Goal: Task Accomplishment & Management: Manage account settings

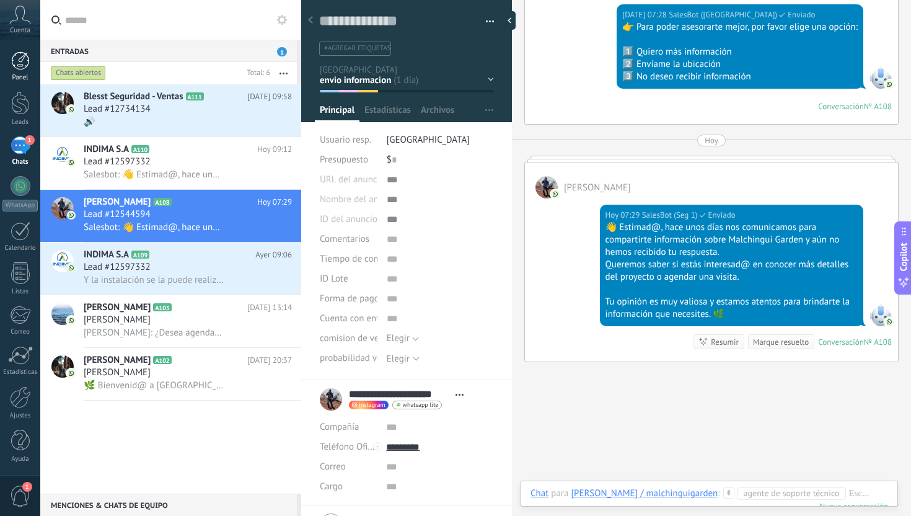
click at [24, 58] on div at bounding box center [20, 60] width 19 height 19
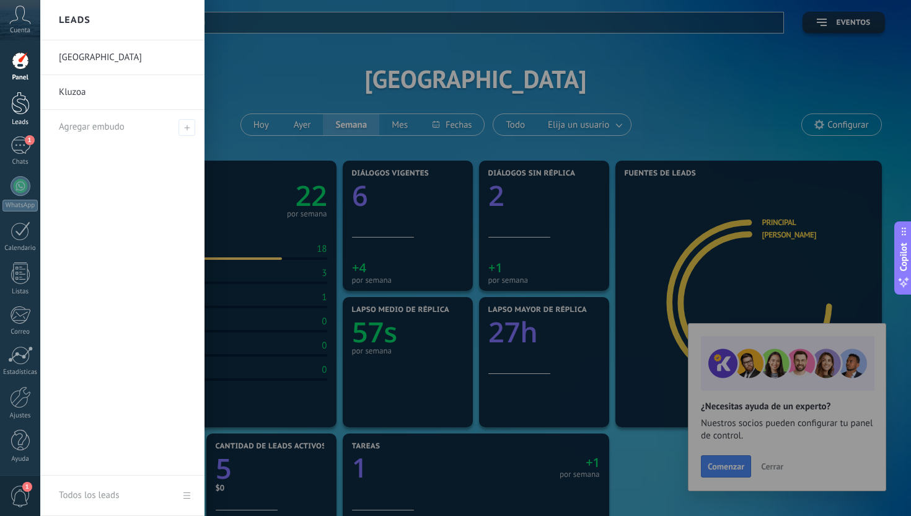
click at [21, 100] on div at bounding box center [20, 103] width 19 height 23
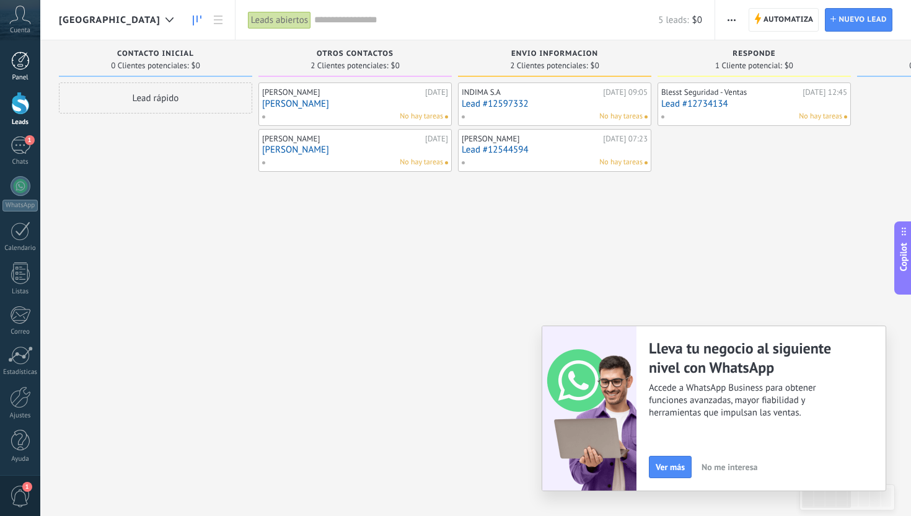
click at [21, 64] on div at bounding box center [20, 60] width 19 height 19
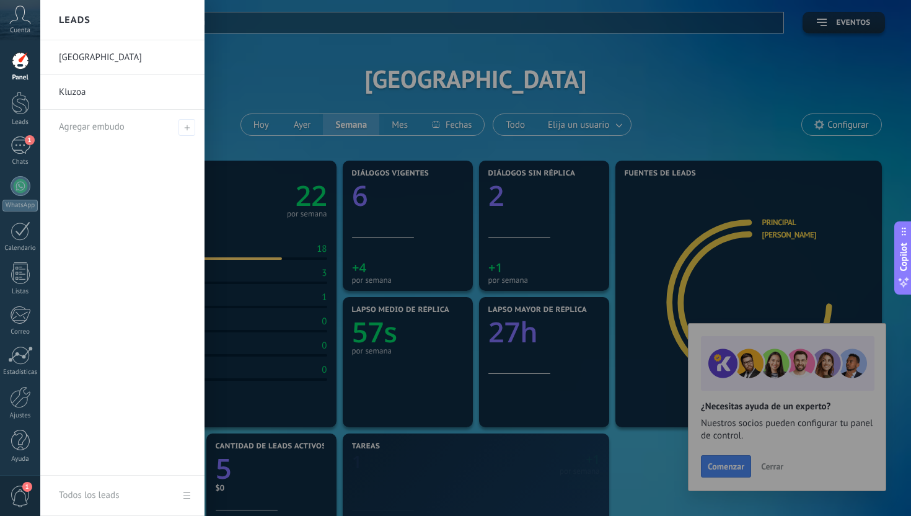
click at [95, 59] on link "[GEOGRAPHIC_DATA]" at bounding box center [125, 57] width 133 height 35
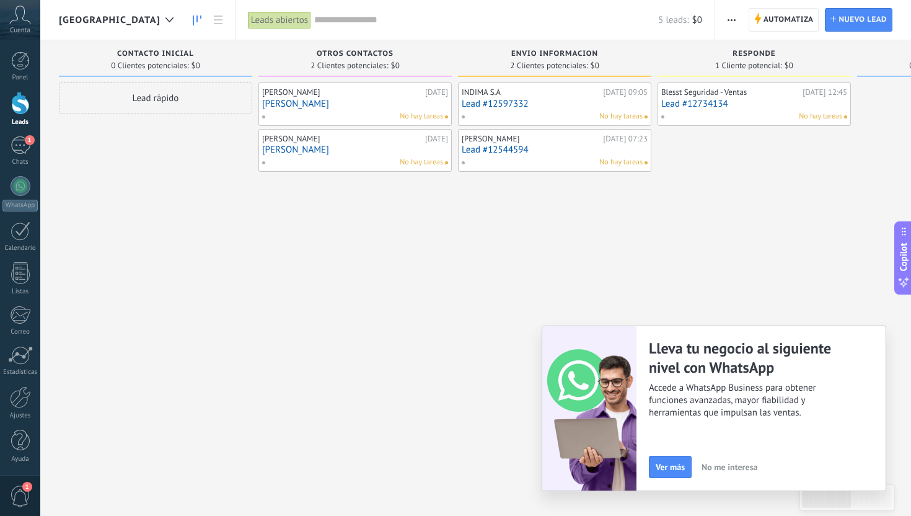
click at [140, 24] on span "[GEOGRAPHIC_DATA]" at bounding box center [110, 20] width 102 height 12
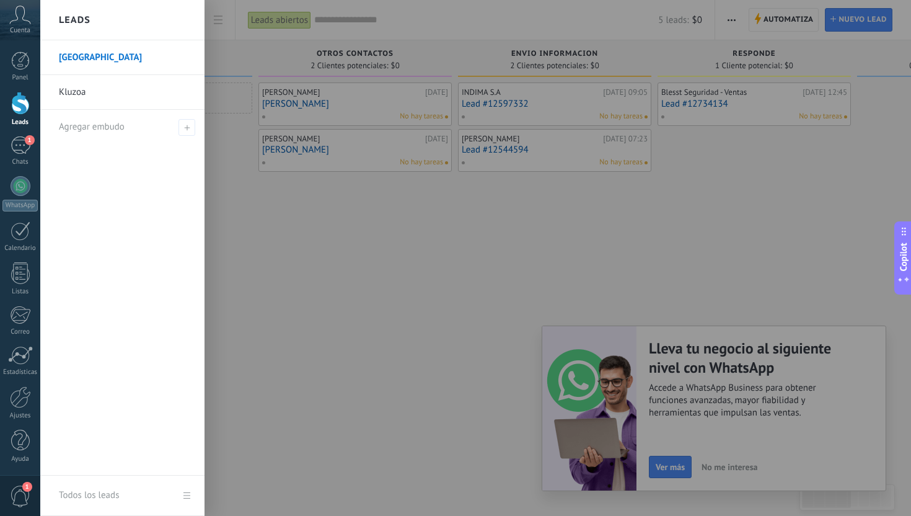
click at [270, 302] on div at bounding box center [495, 258] width 911 height 516
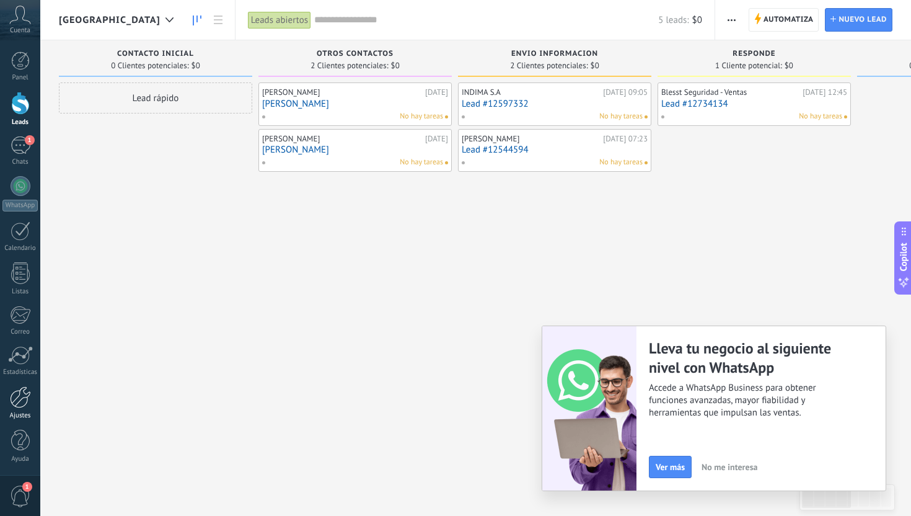
click at [20, 395] on div at bounding box center [20, 397] width 21 height 22
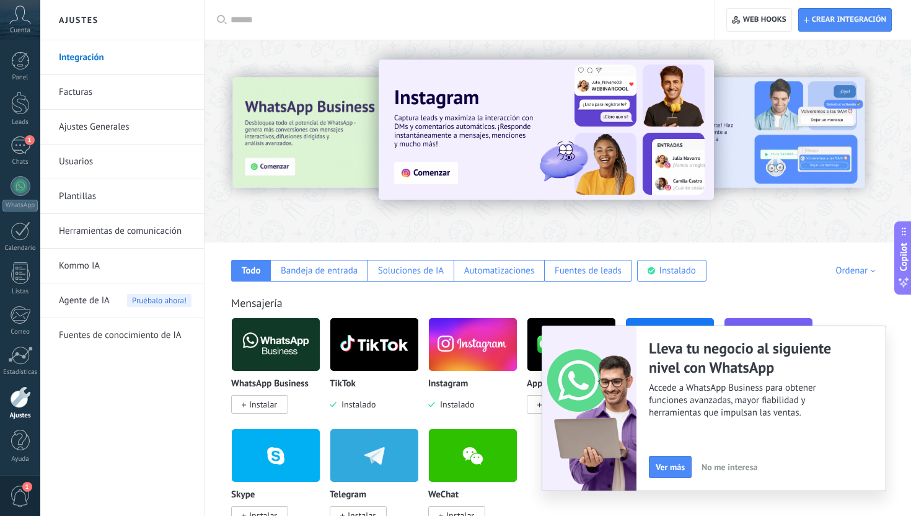
click at [123, 229] on link "Herramientas de comunicación" at bounding box center [125, 231] width 133 height 35
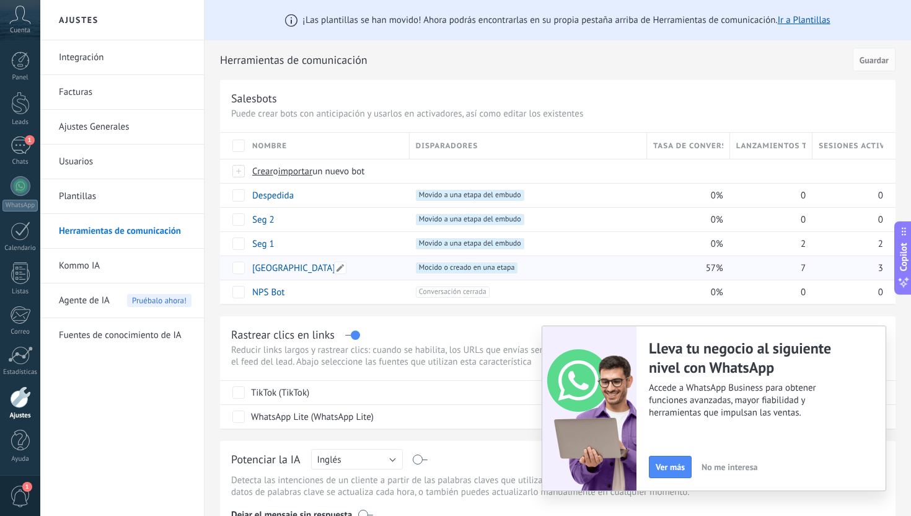
click at [281, 273] on link "[GEOGRAPHIC_DATA]" at bounding box center [293, 268] width 83 height 12
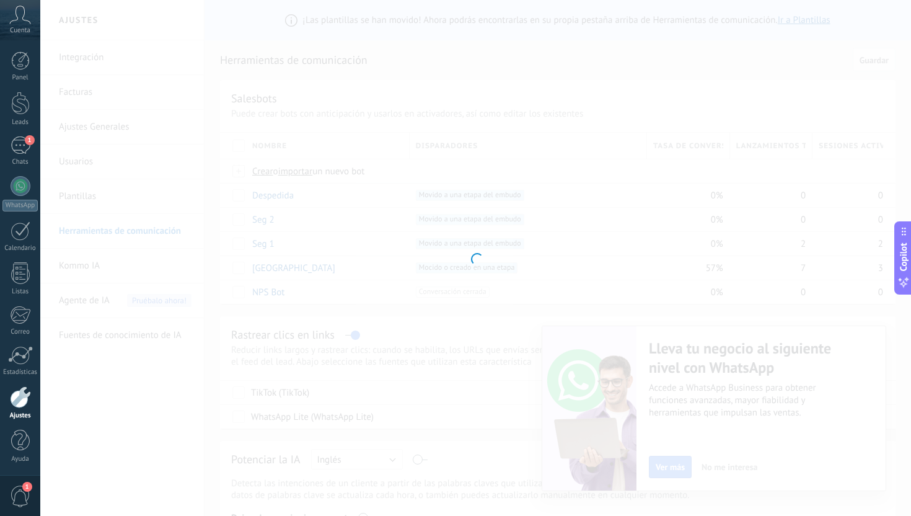
type input "**********"
